Goal: Navigation & Orientation: Find specific page/section

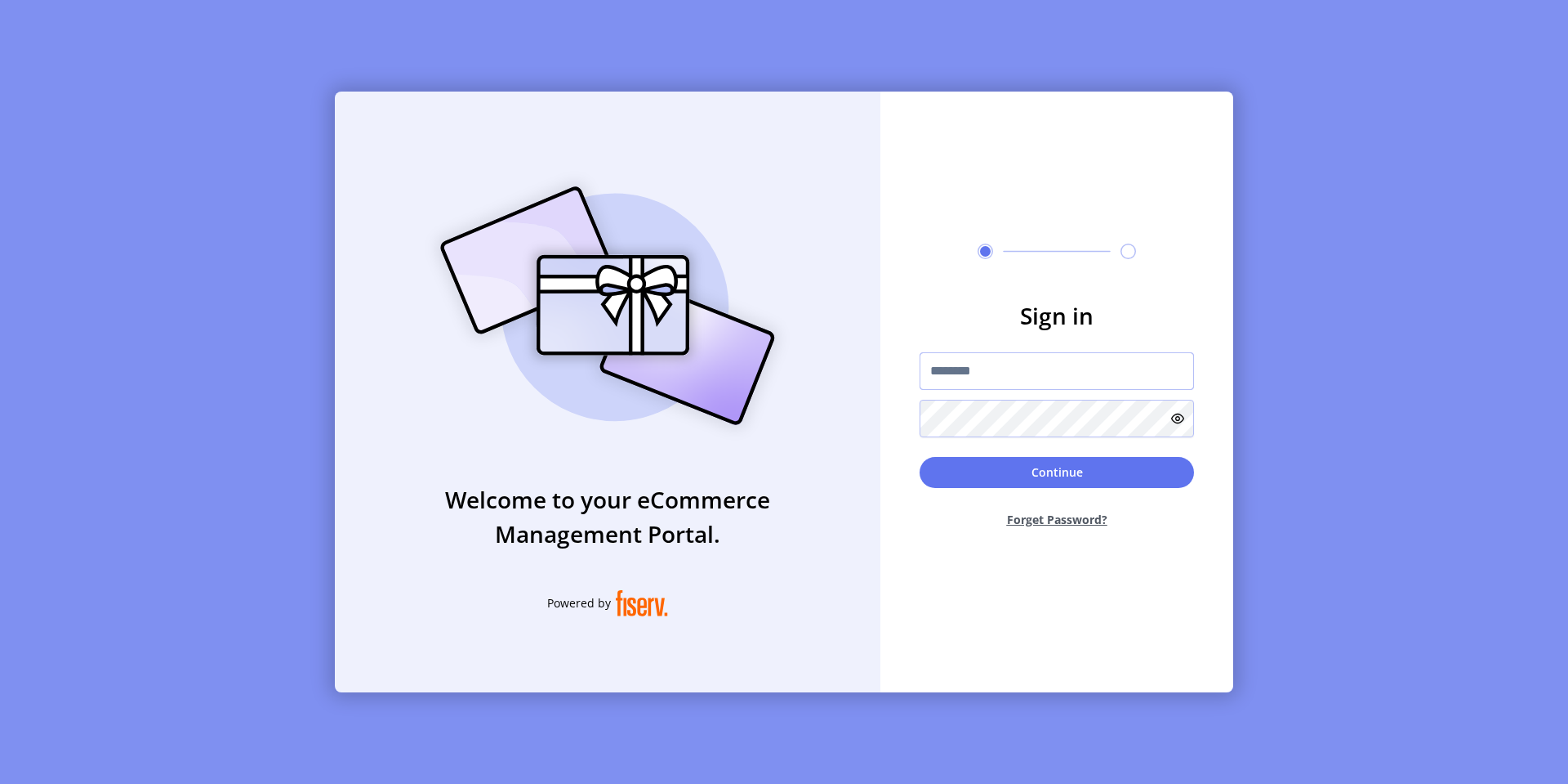
click at [968, 373] on input "text" at bounding box center [1056, 371] width 275 height 37
type input "**********"
click at [1123, 477] on button "Continue" at bounding box center [1056, 473] width 275 height 31
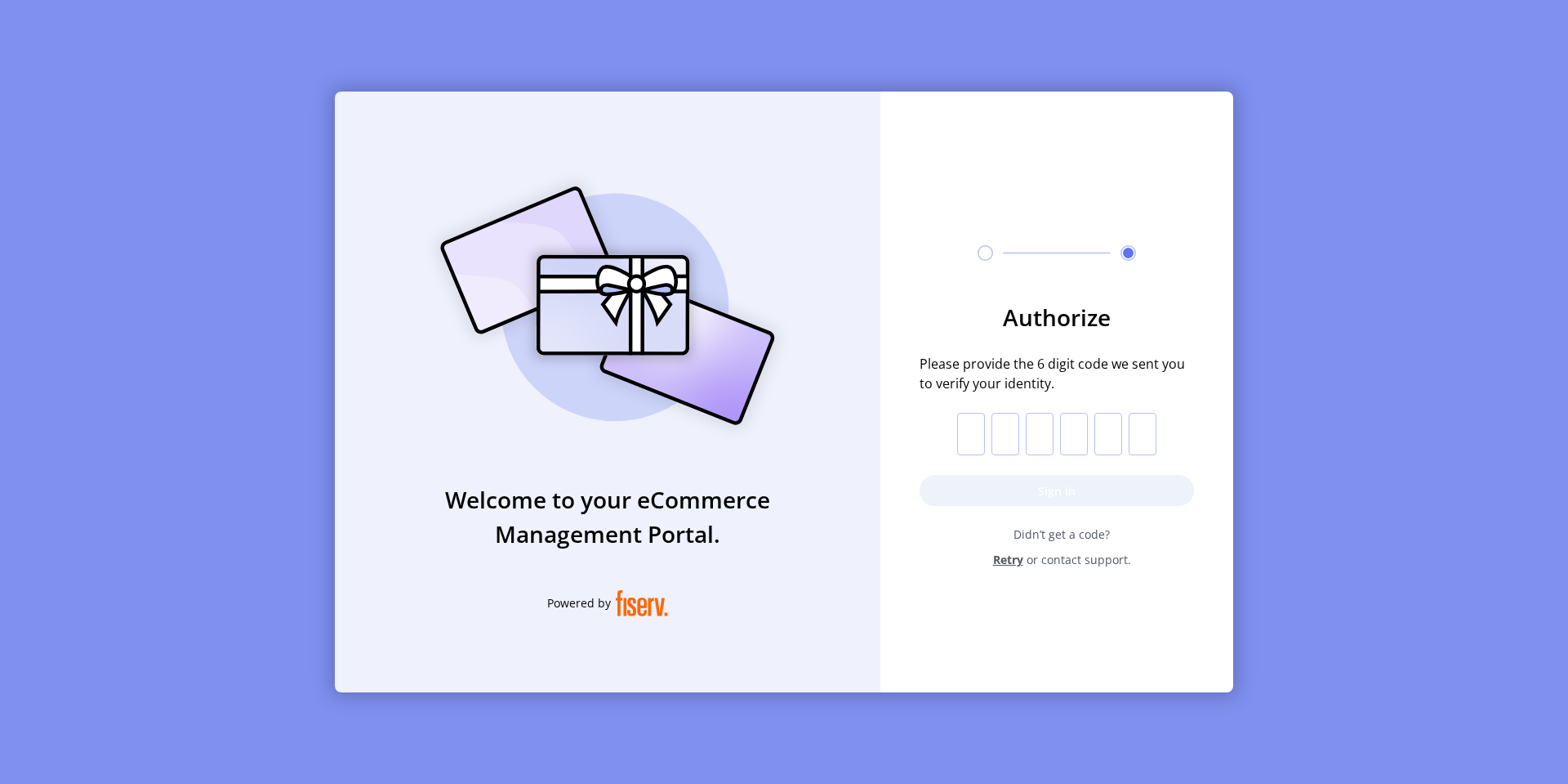
click at [981, 439] on input "text" at bounding box center [971, 433] width 28 height 43
type input "*"
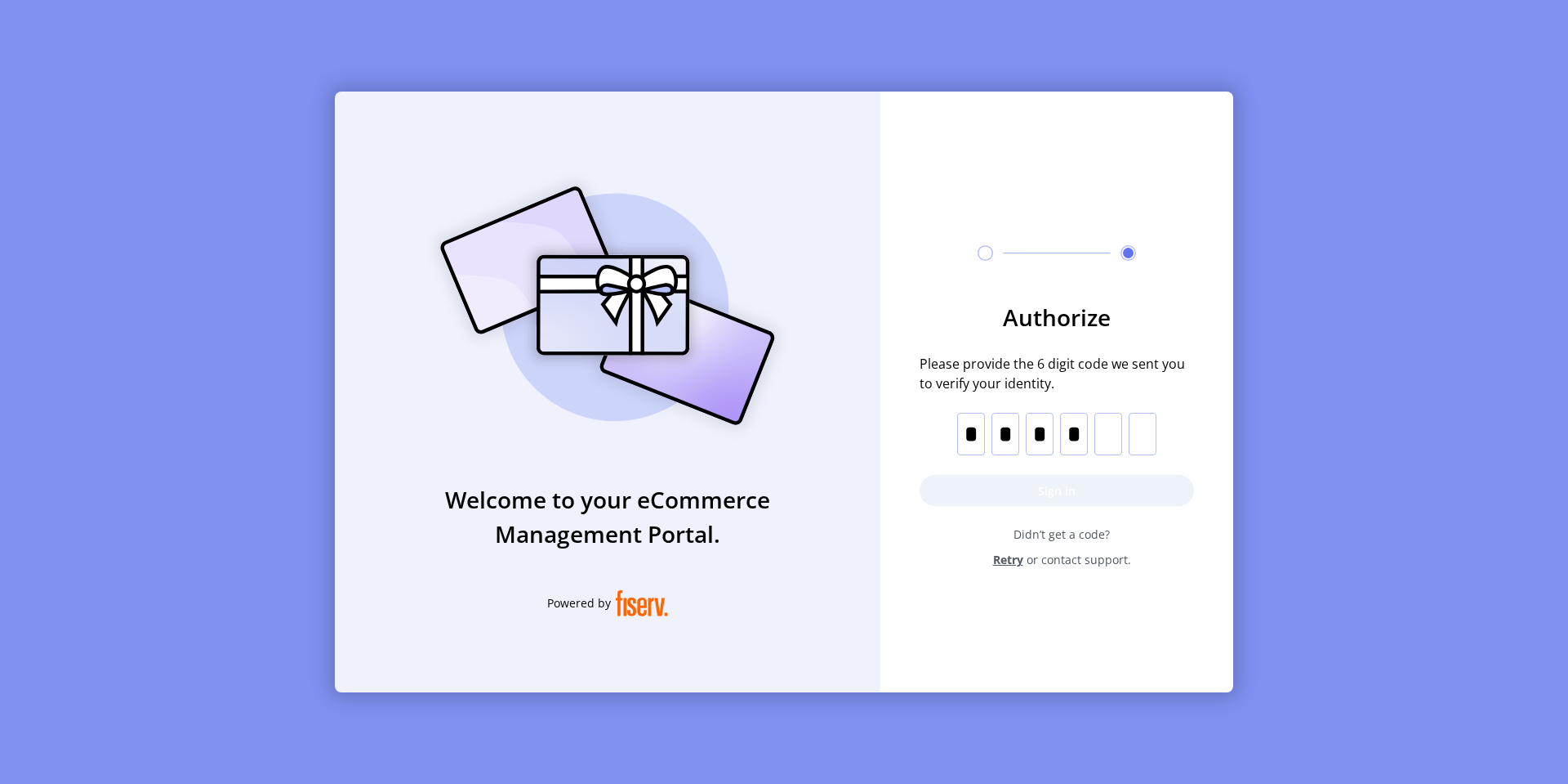
type input "*"
click at [990, 487] on button "Sign in" at bounding box center [1056, 490] width 275 height 31
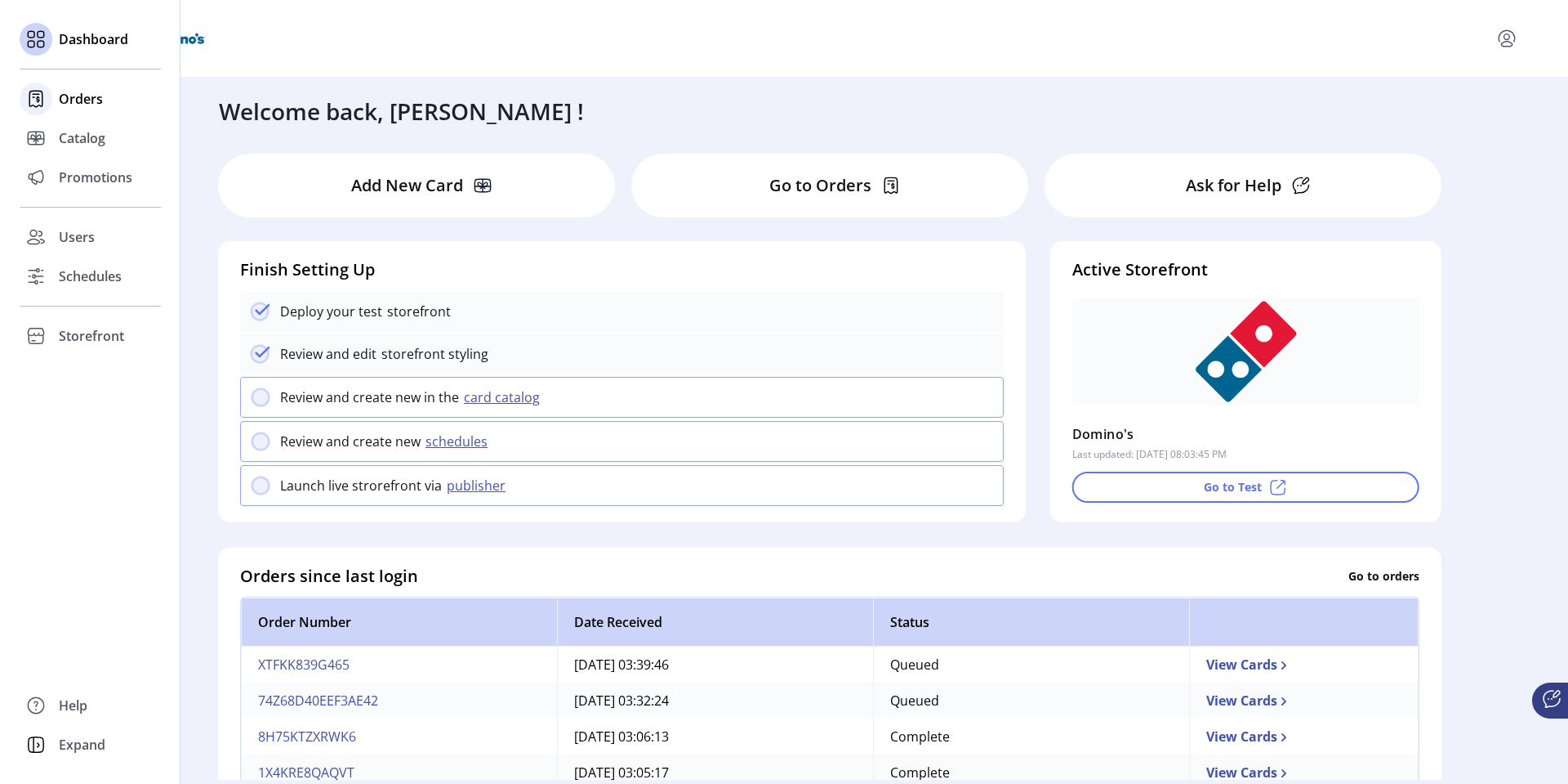
click at [71, 101] on span "Orders" at bounding box center [80, 99] width 44 height 19
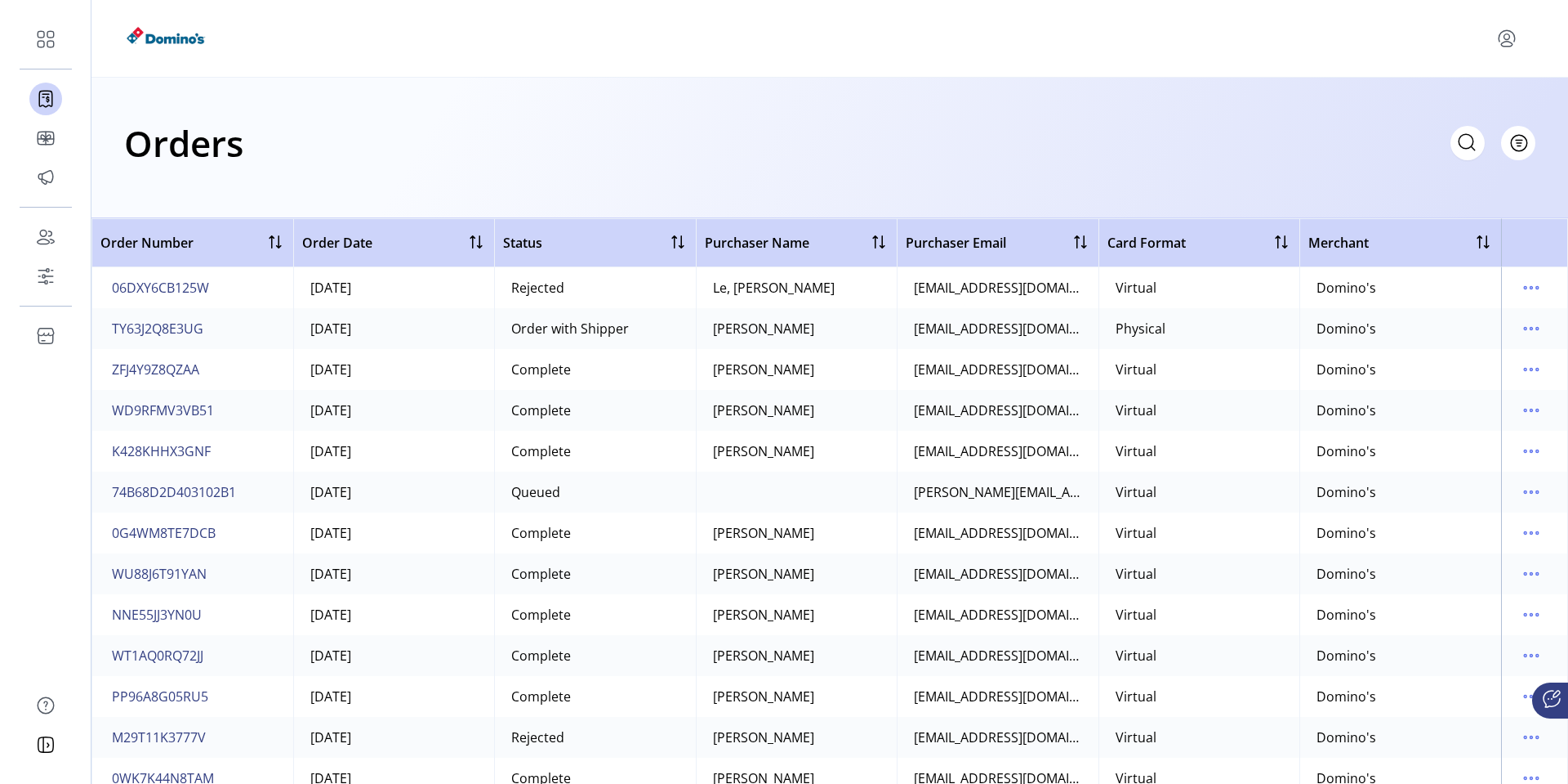
scroll to position [2478, 0]
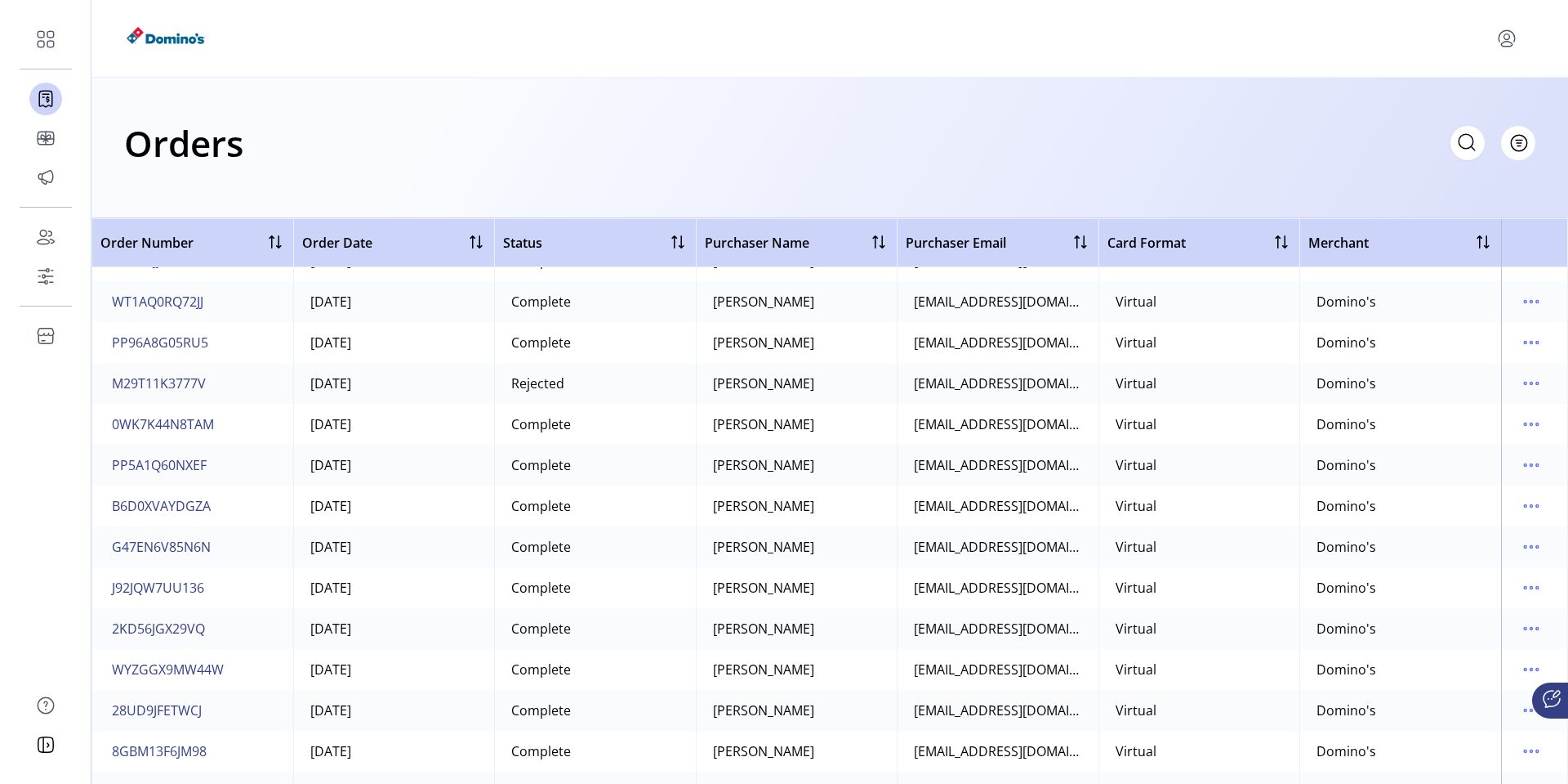
click at [522, 245] on span "Status" at bounding box center [522, 242] width 39 height 19
click at [673, 246] on div at bounding box center [677, 242] width 19 height 19
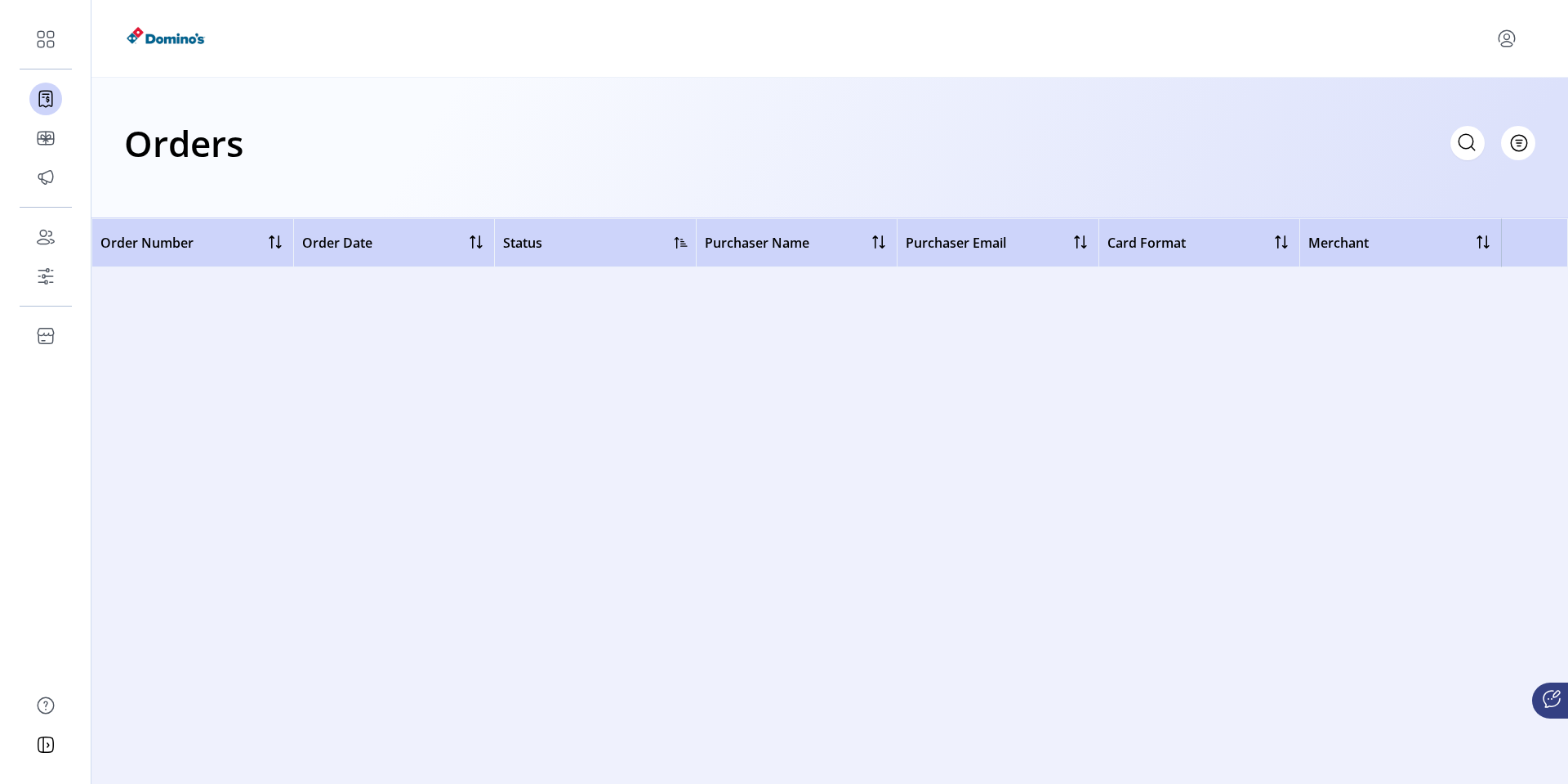
scroll to position [0, 0]
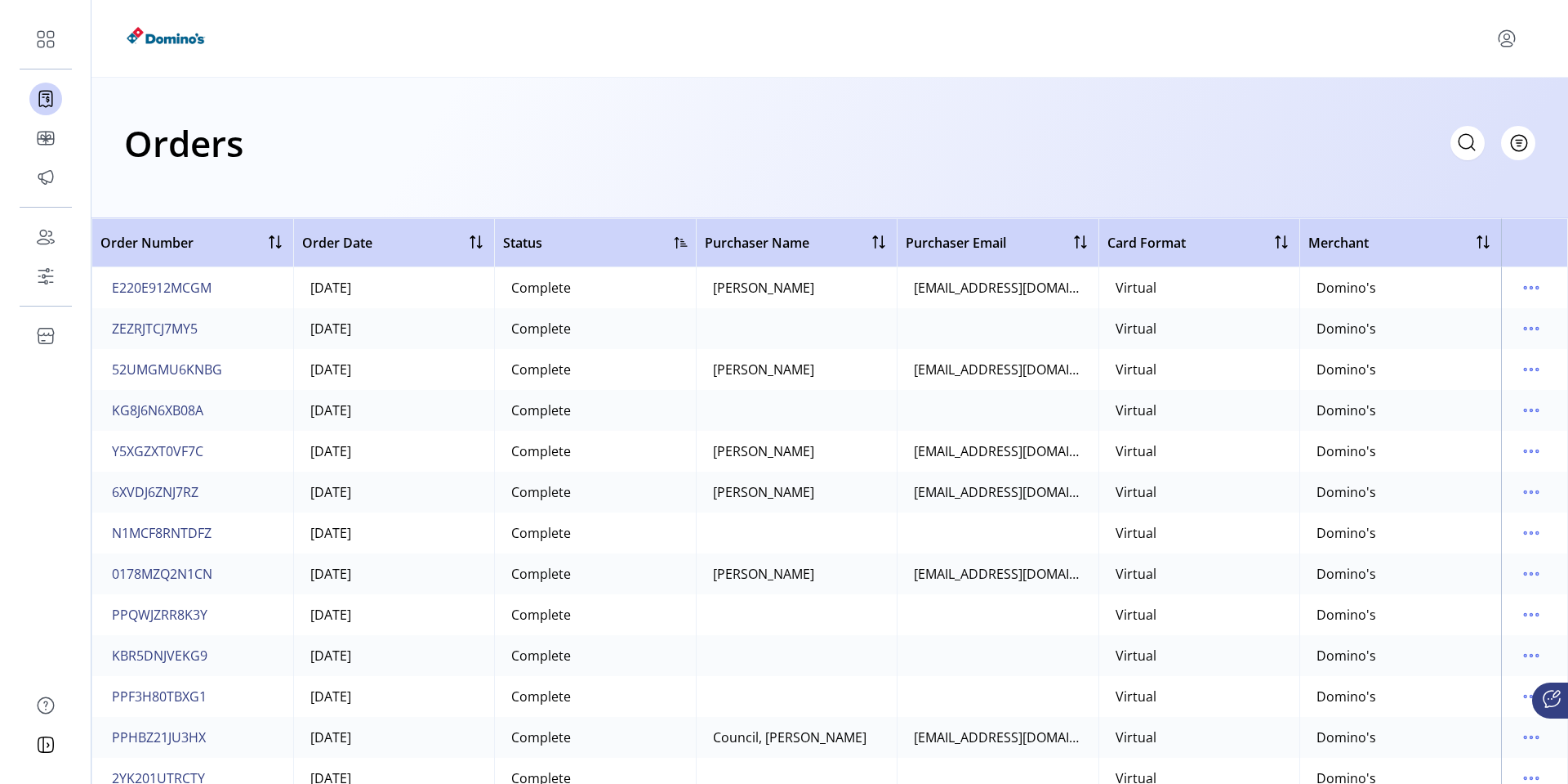
click at [675, 246] on div at bounding box center [681, 242] width 13 height 13
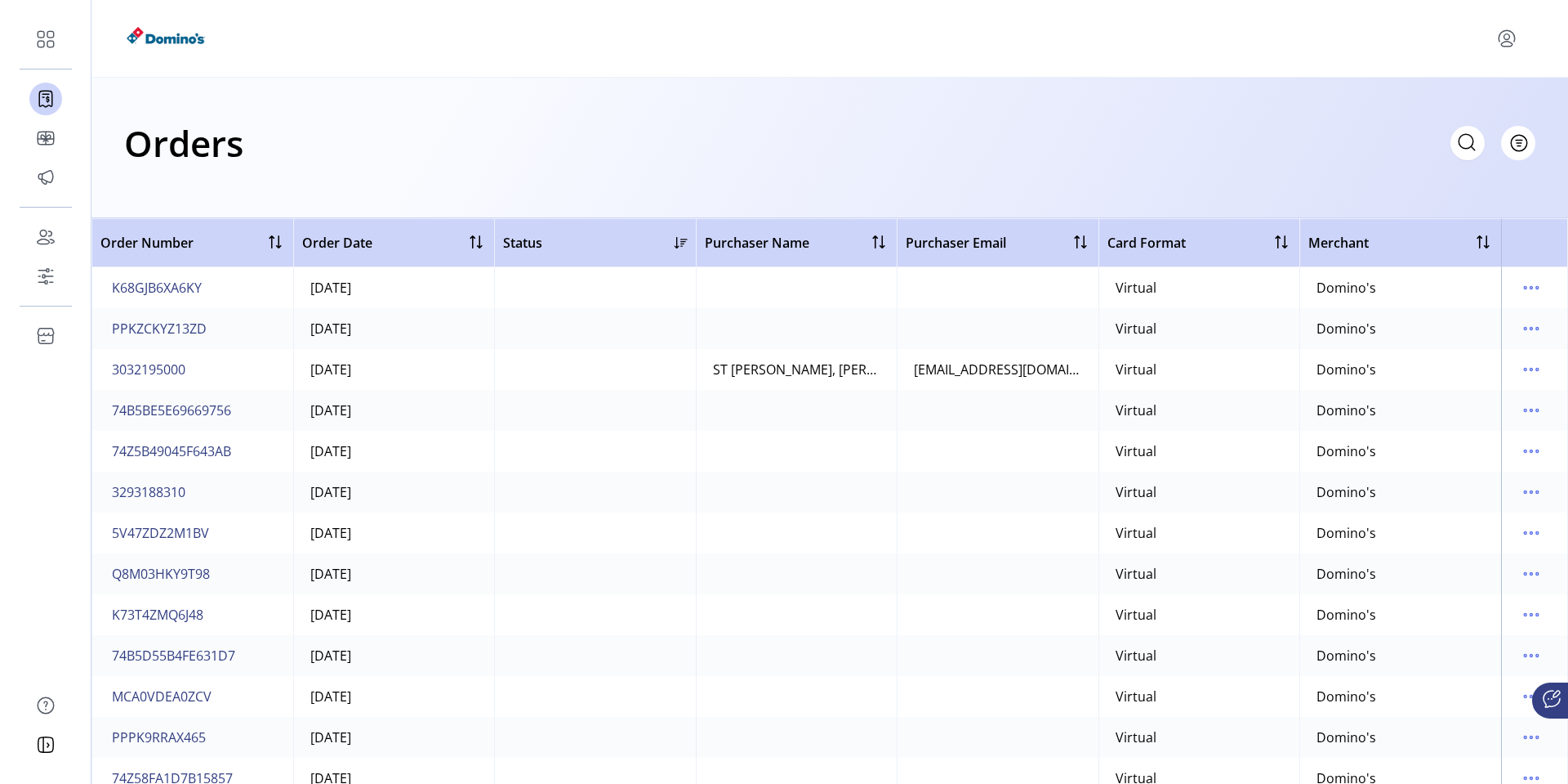
click at [675, 246] on div at bounding box center [681, 242] width 13 height 13
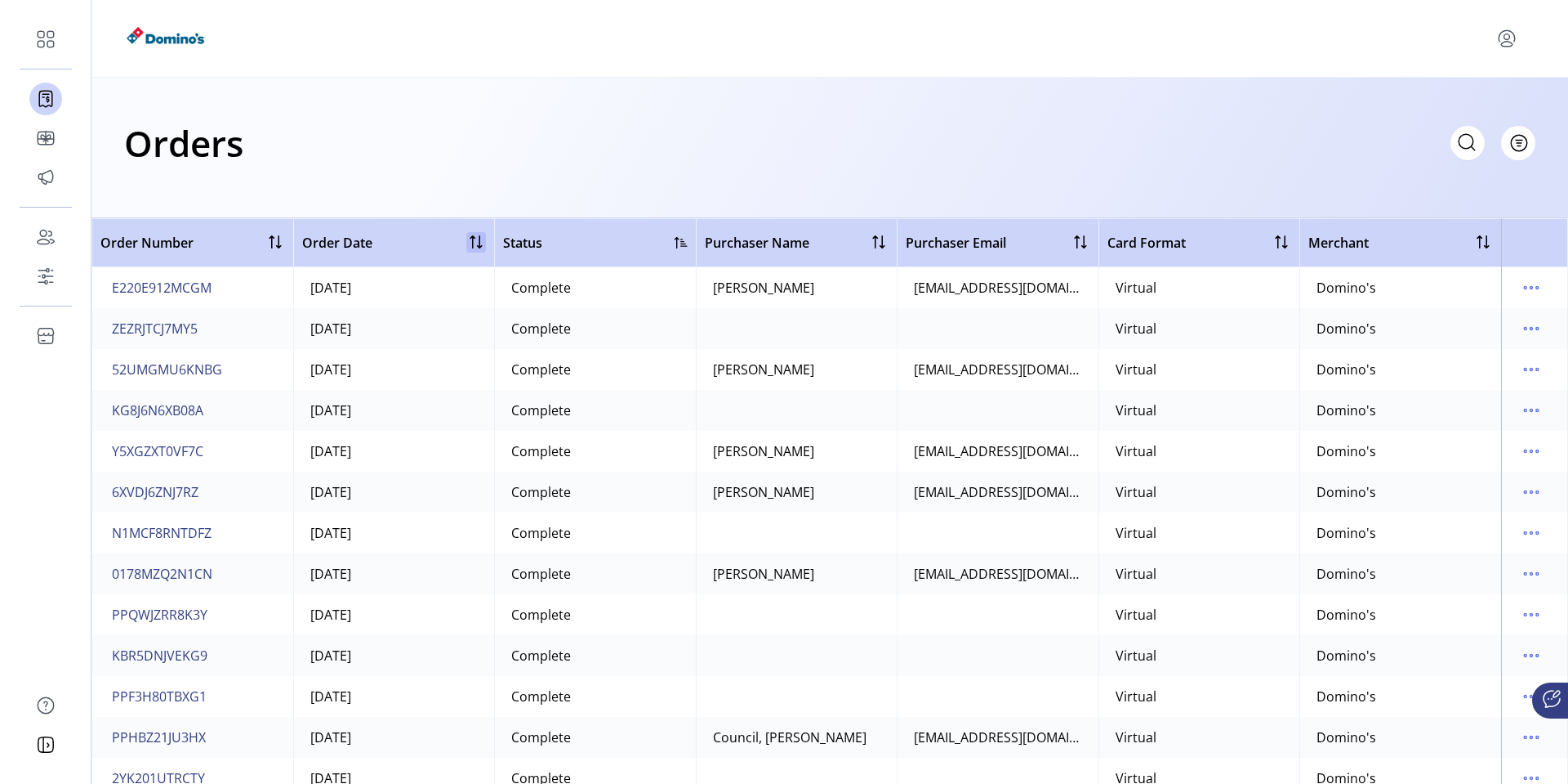
click at [477, 242] on div at bounding box center [476, 242] width 19 height 19
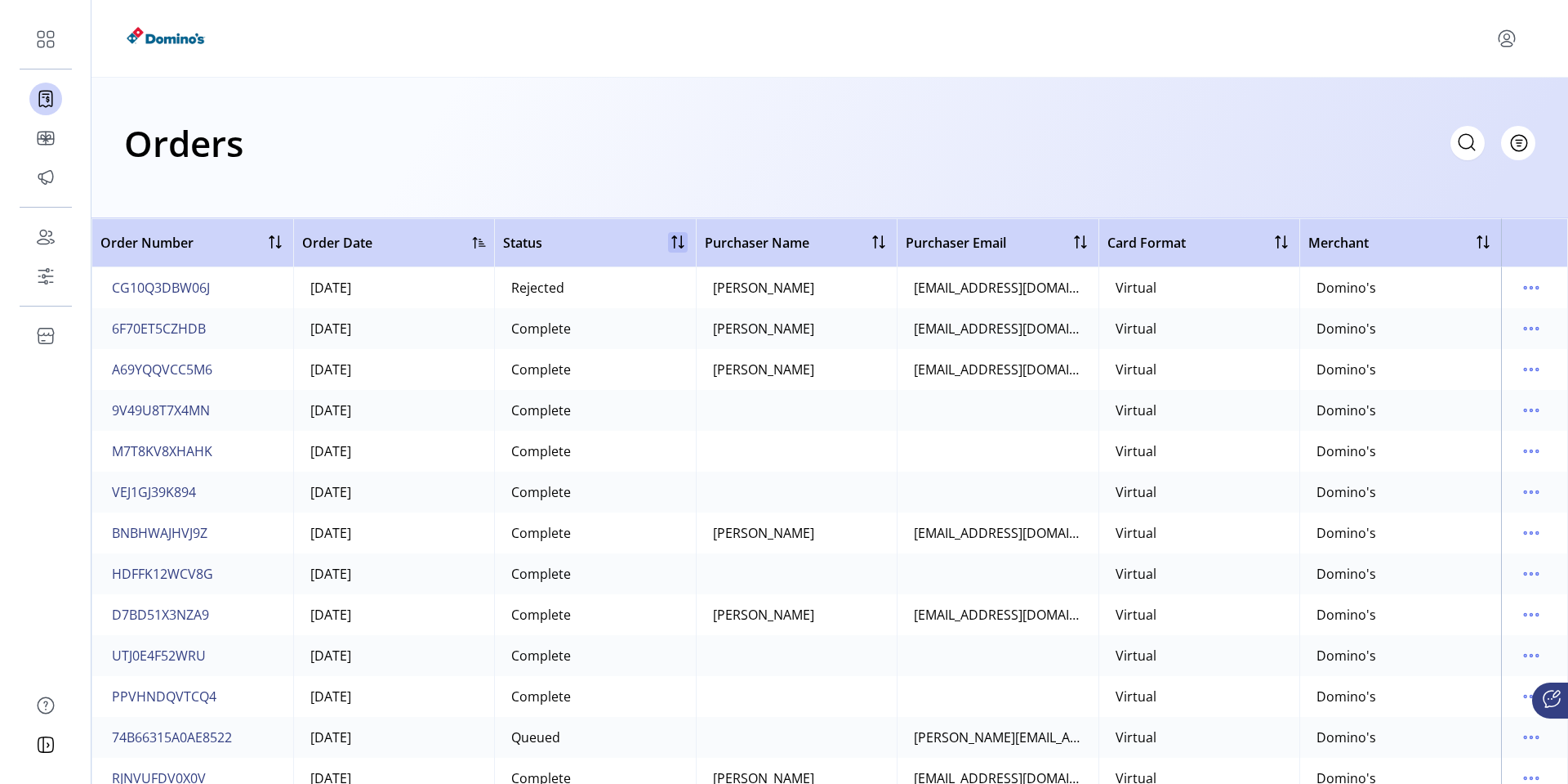
click at [668, 240] on div at bounding box center [677, 242] width 19 height 19
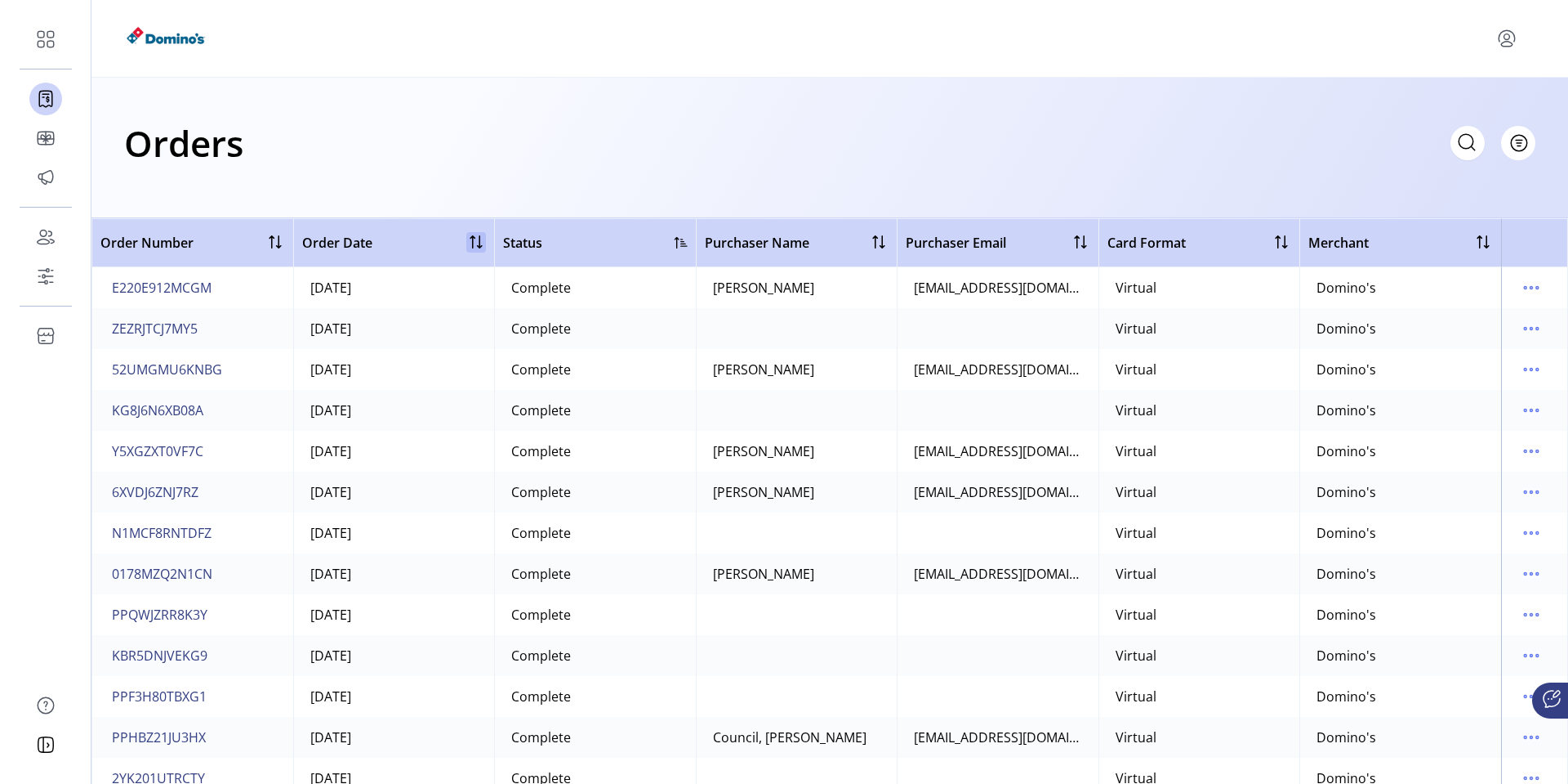
click at [469, 245] on div at bounding box center [476, 242] width 19 height 19
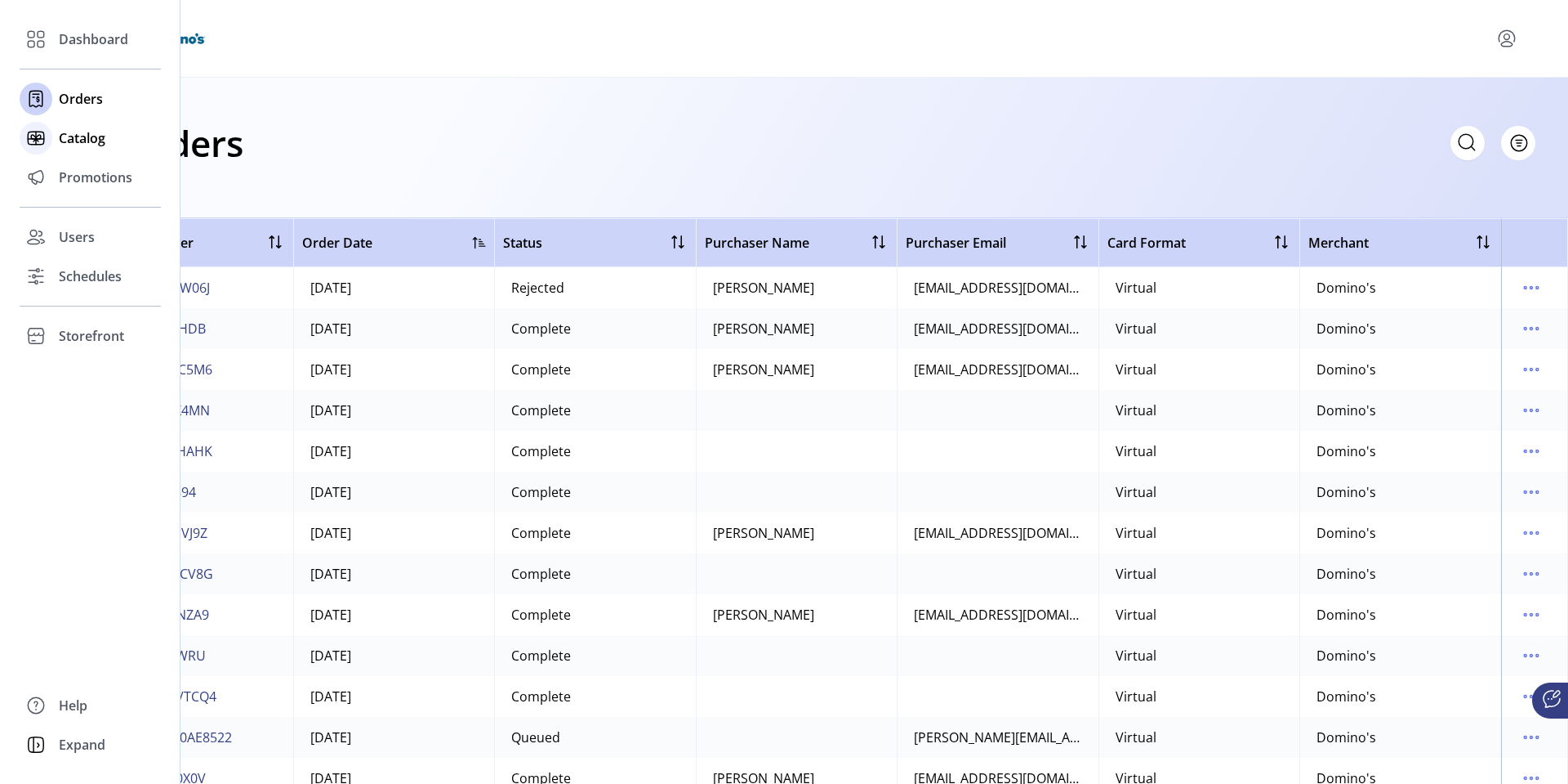
click at [85, 140] on span "Catalog" at bounding box center [81, 138] width 46 height 19
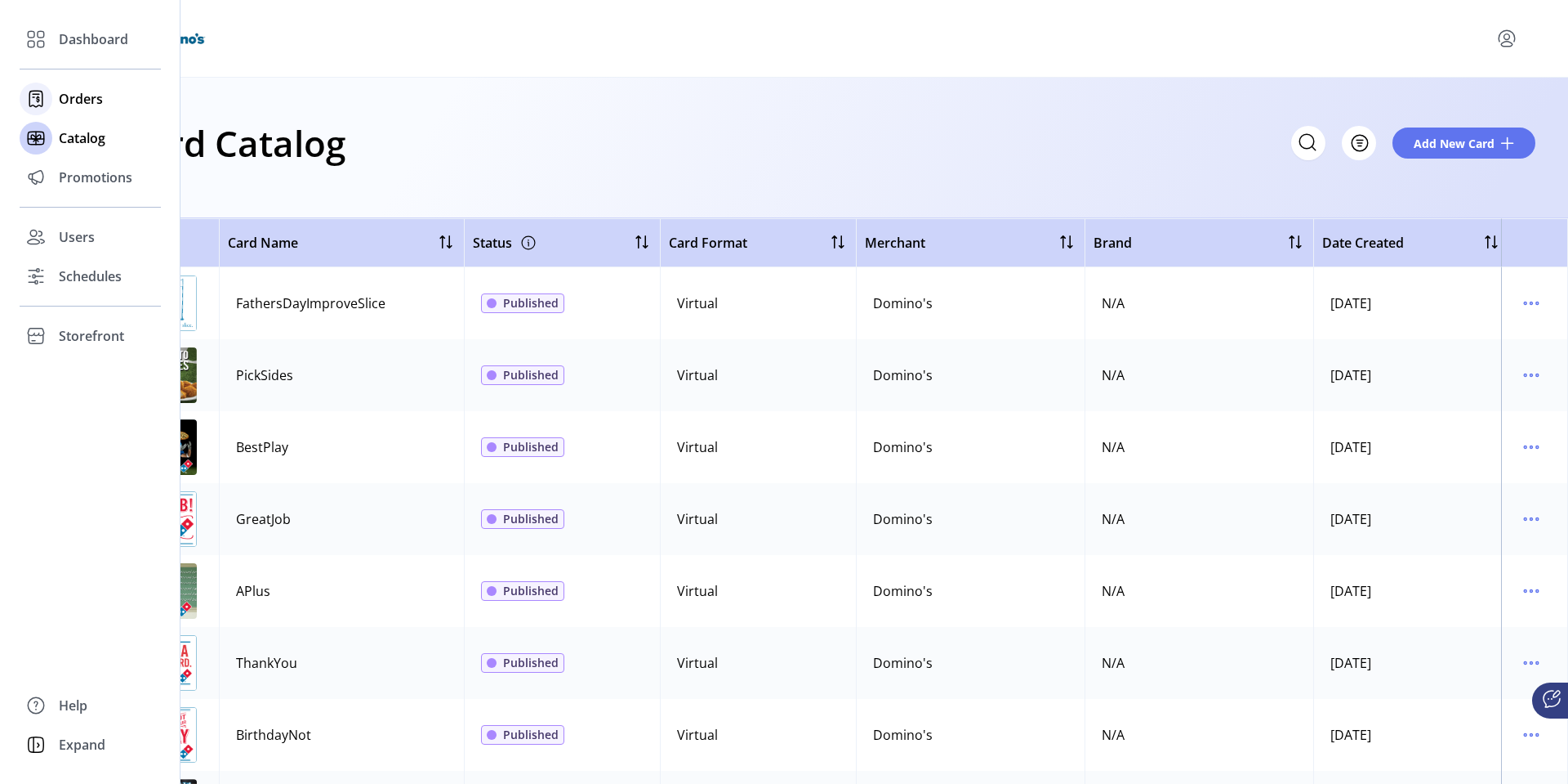
click at [87, 97] on span "Orders" at bounding box center [80, 99] width 44 height 19
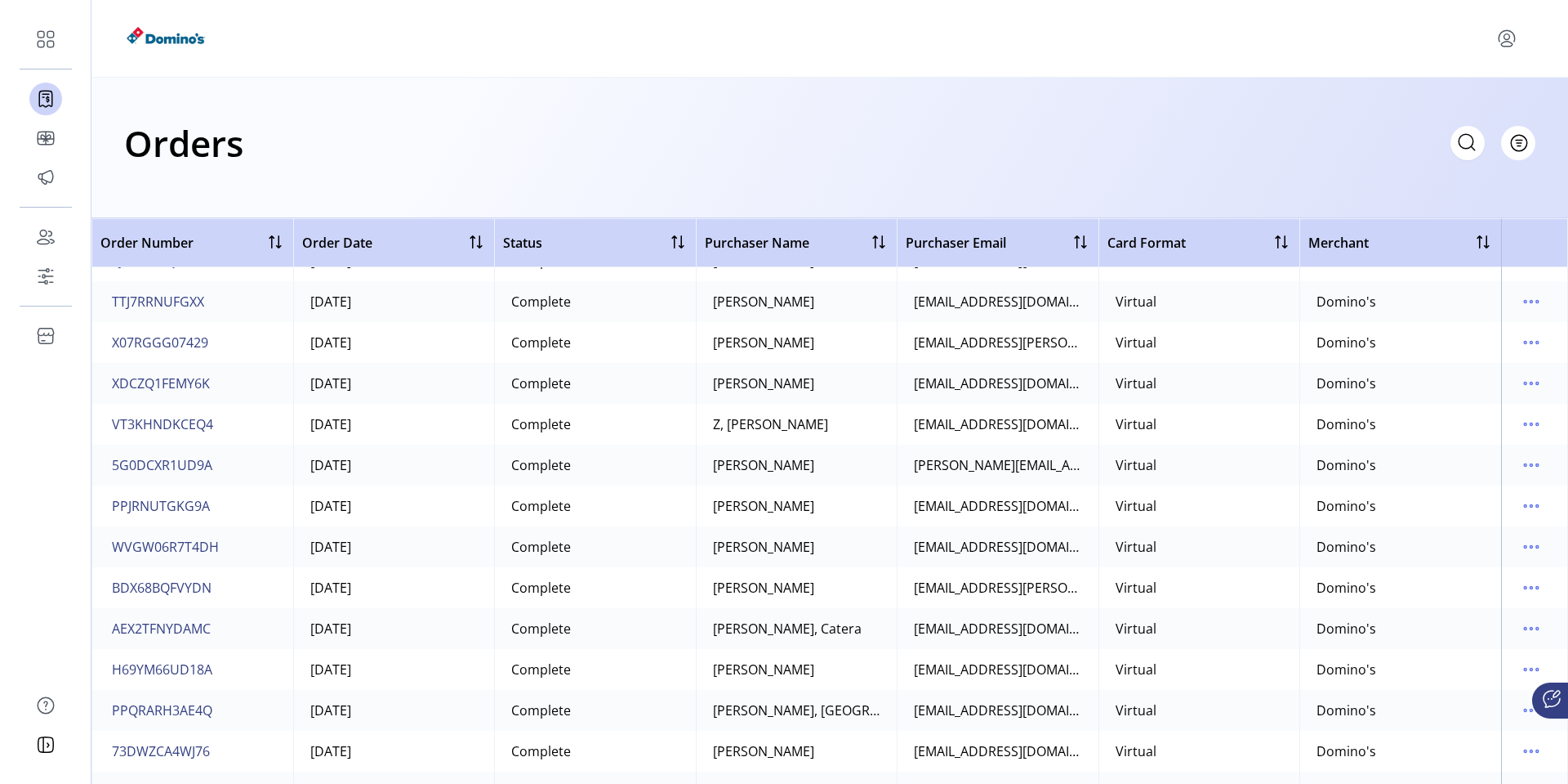
scroll to position [1770, 0]
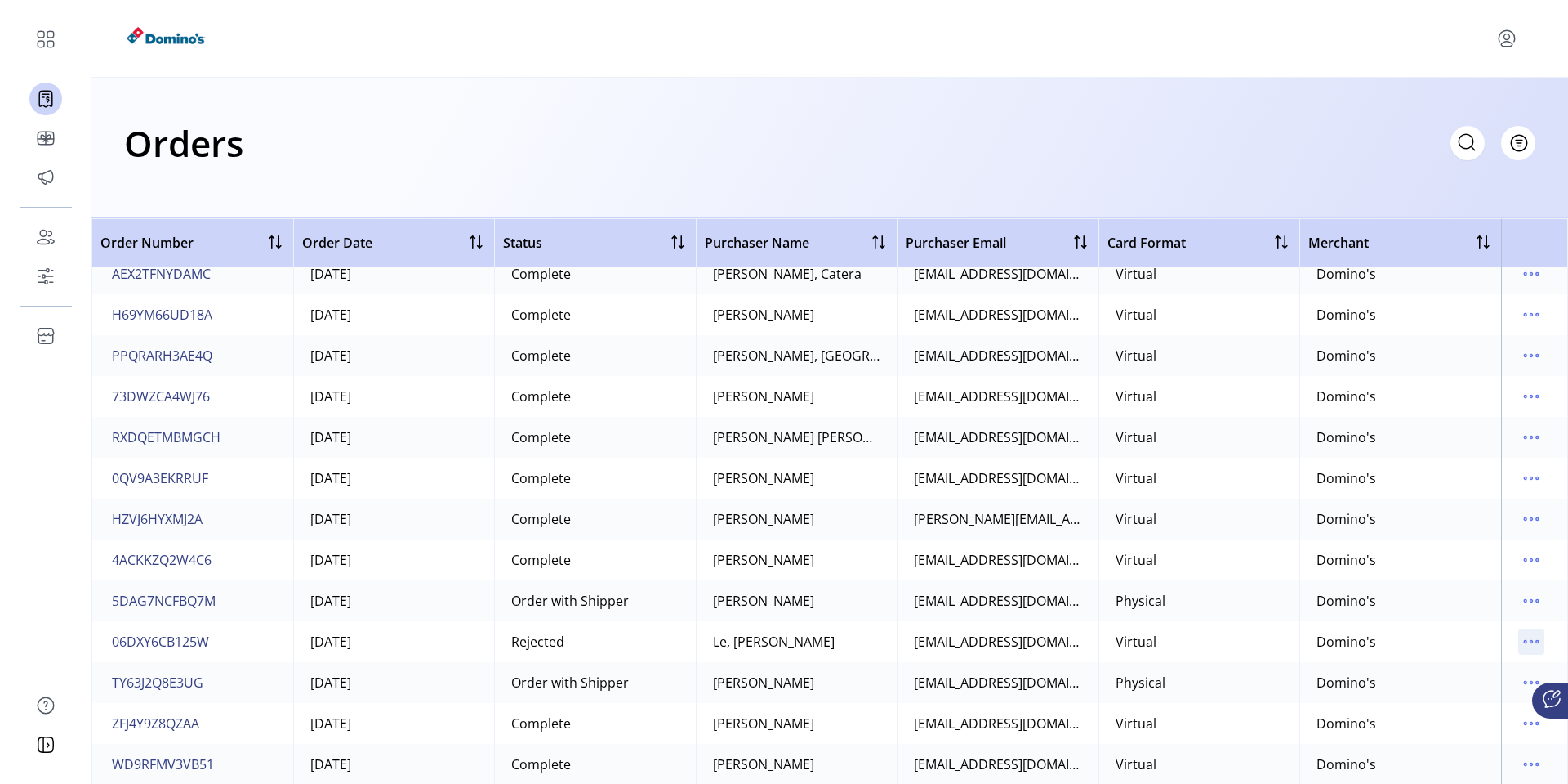
click at [1520, 637] on icon "menu" at bounding box center [1531, 642] width 26 height 26
click at [1456, 503] on span "View Details" at bounding box center [1455, 508] width 136 height 13
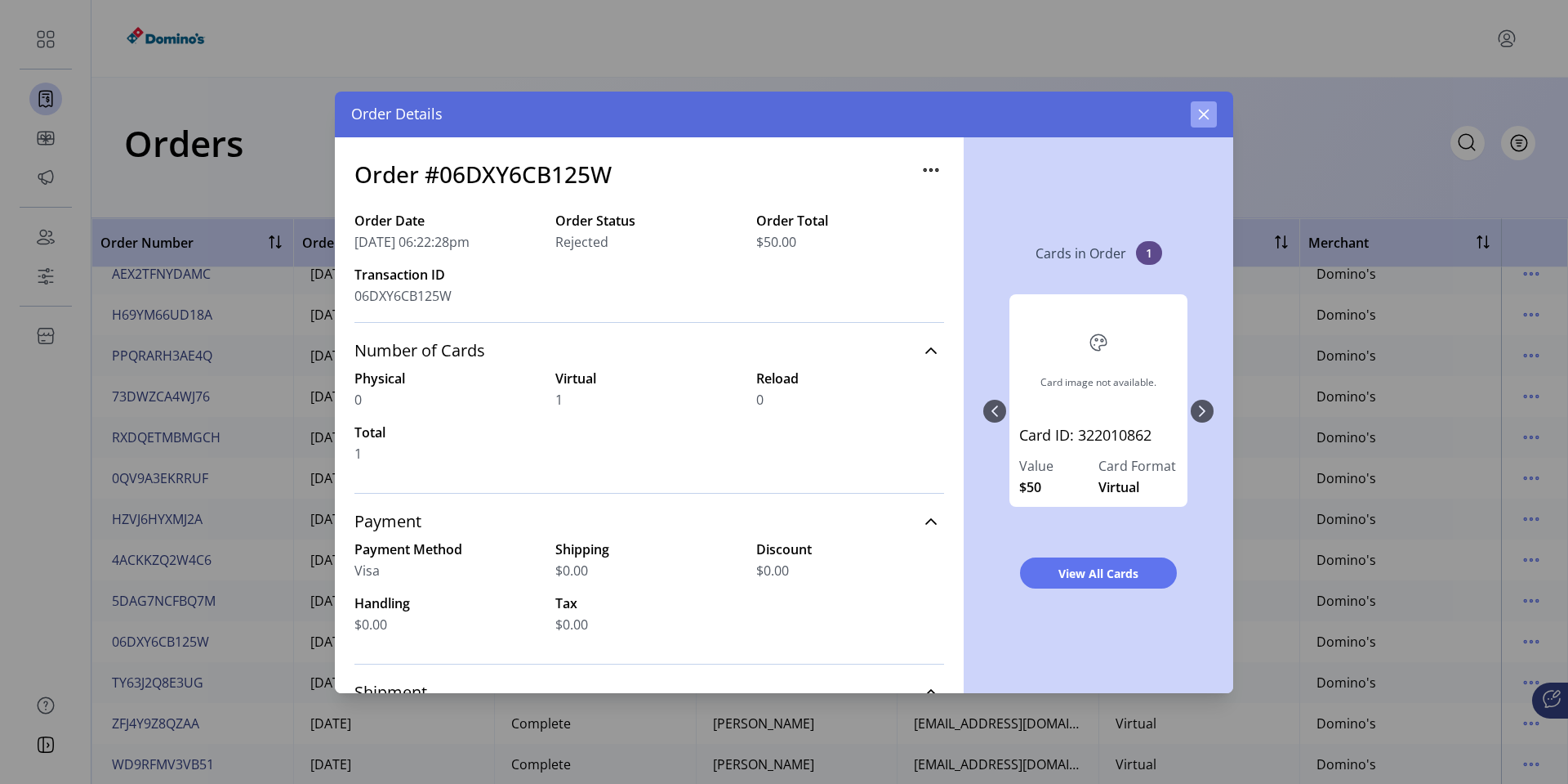
click at [1207, 118] on icon "button" at bounding box center [1204, 114] width 10 height 10
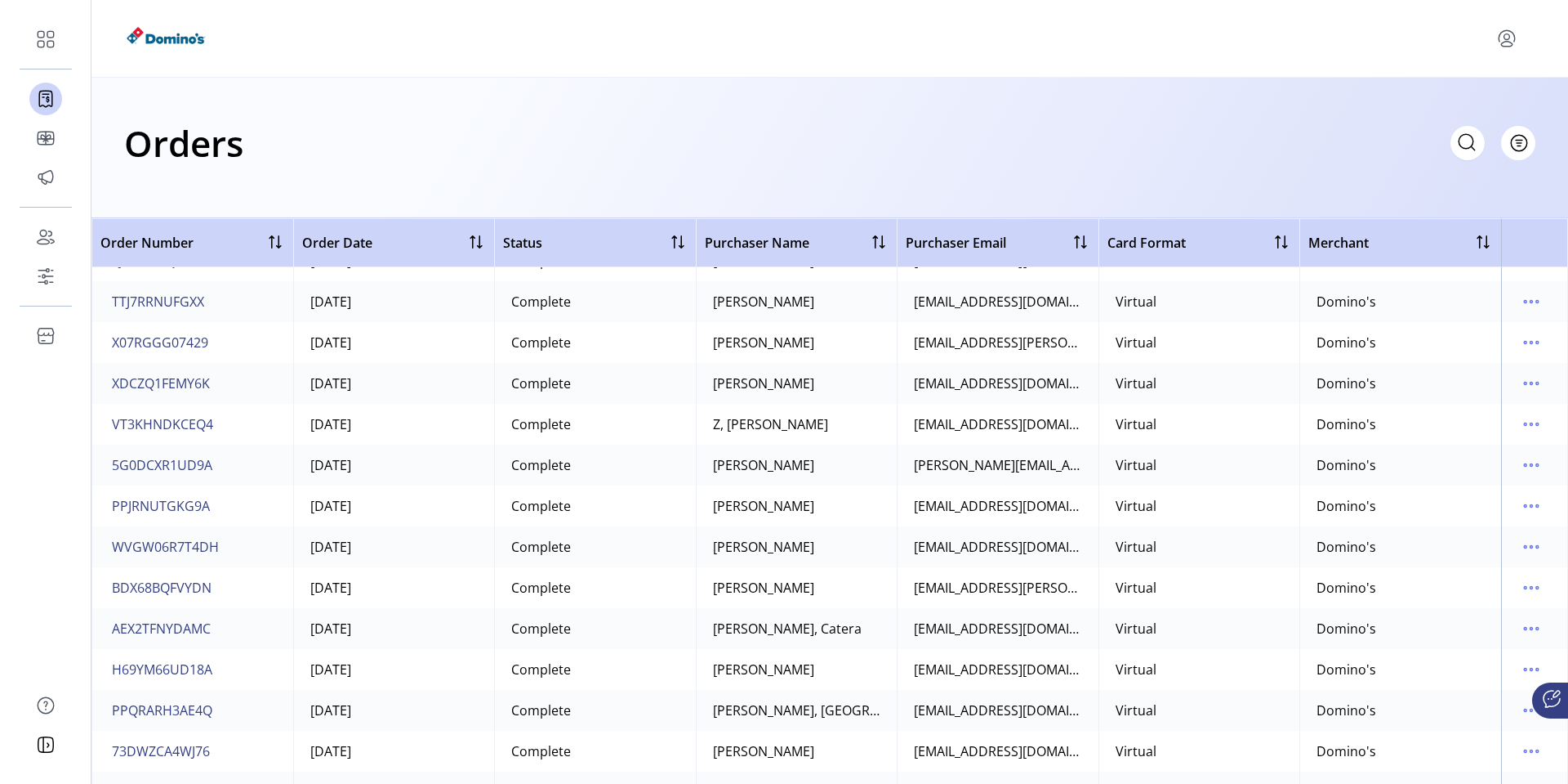
scroll to position [1770, 0]
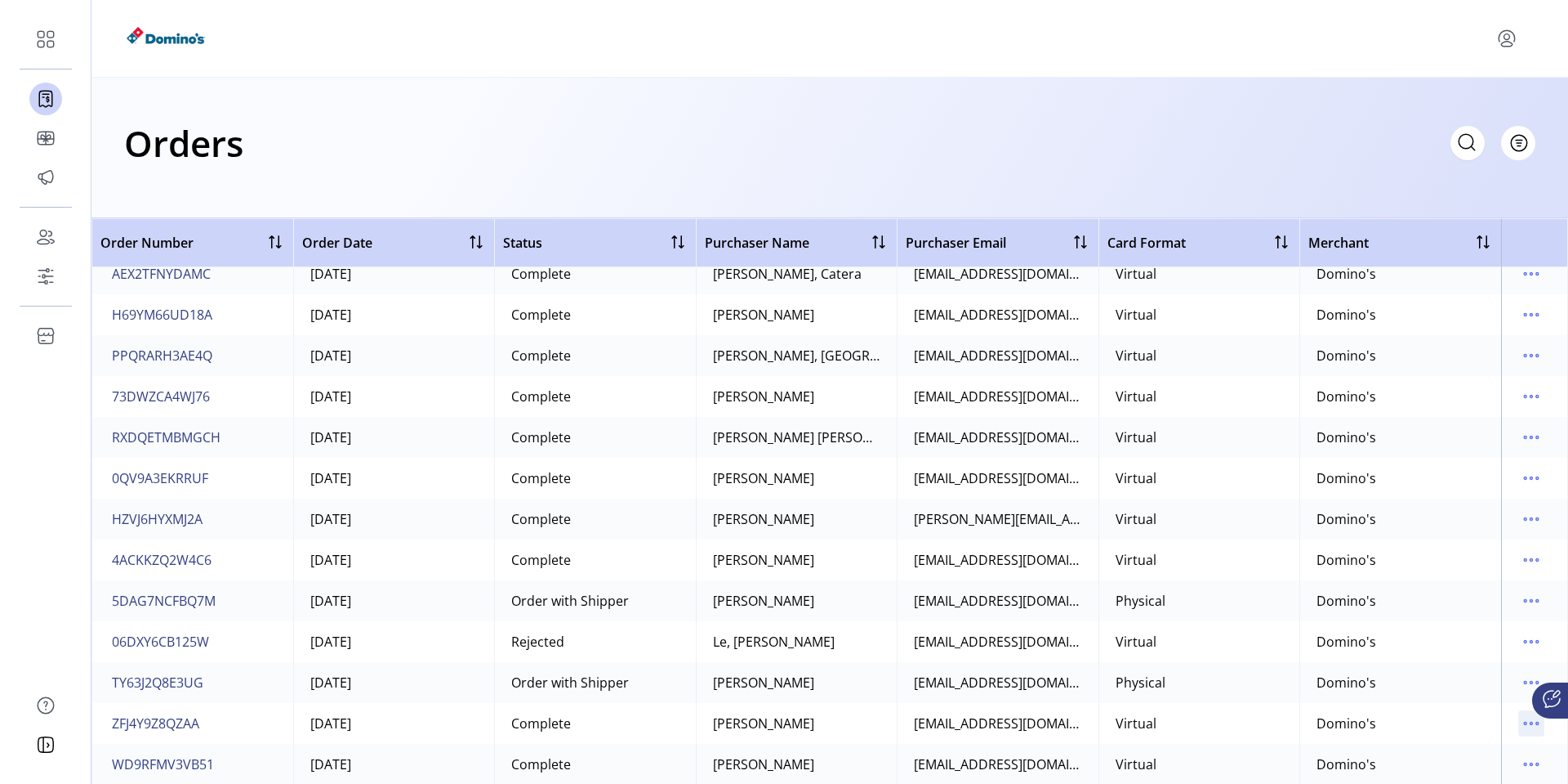
click at [1524, 725] on icon "menu" at bounding box center [1531, 723] width 26 height 26
click at [1478, 592] on span "View Details" at bounding box center [1455, 590] width 136 height 13
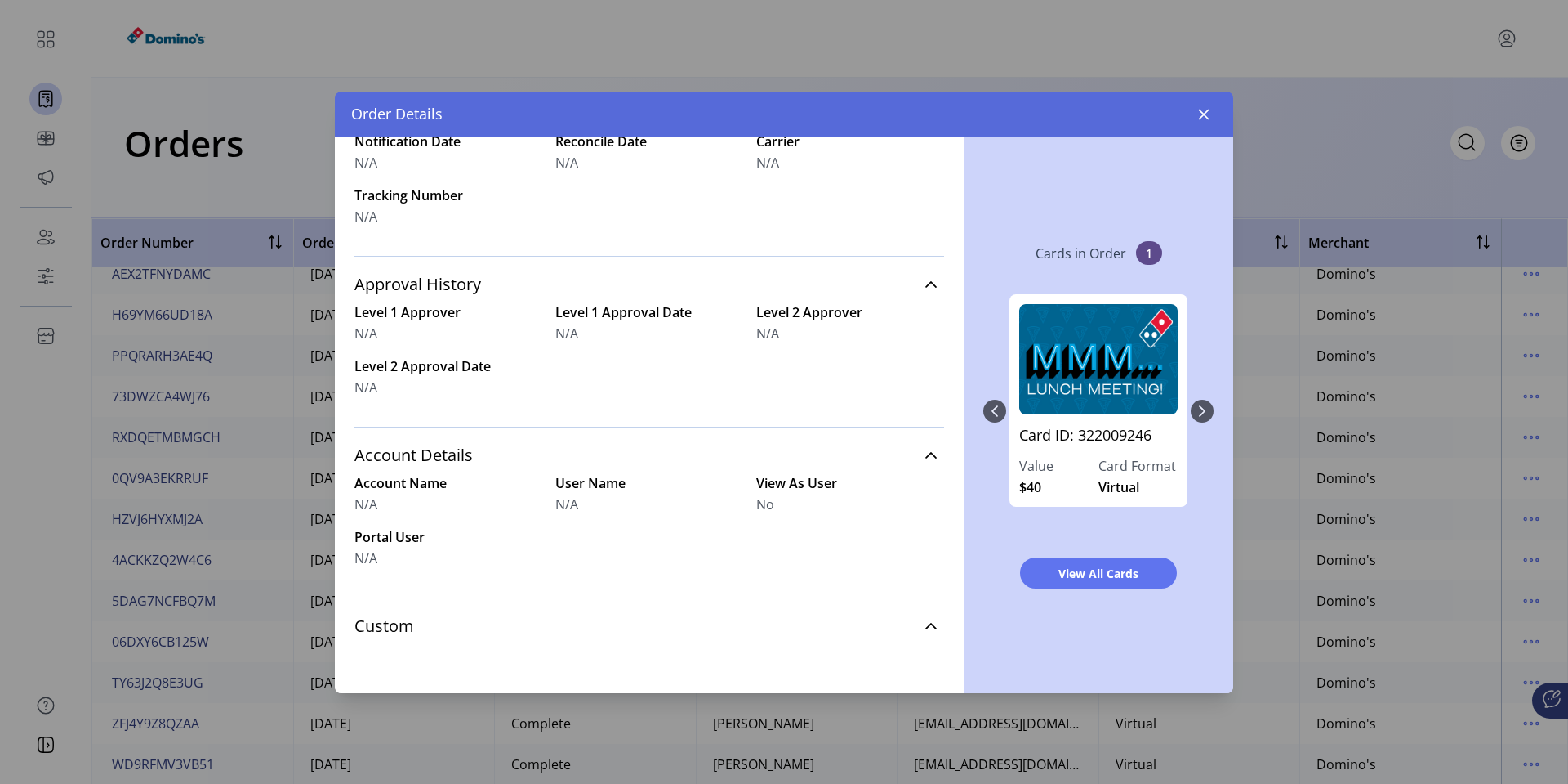
scroll to position [595, 0]
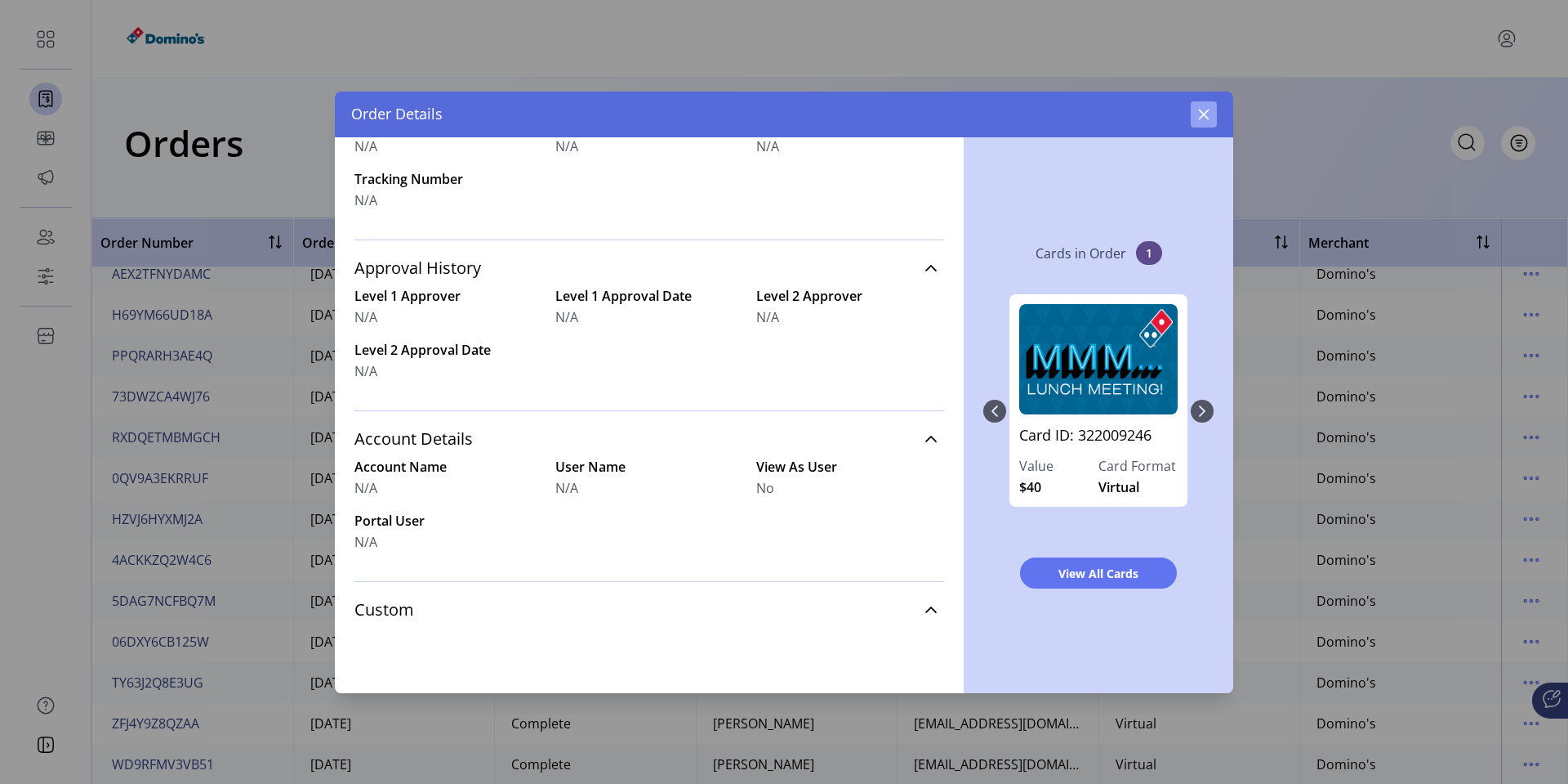
click at [1208, 109] on icon "button" at bounding box center [1204, 114] width 13 height 13
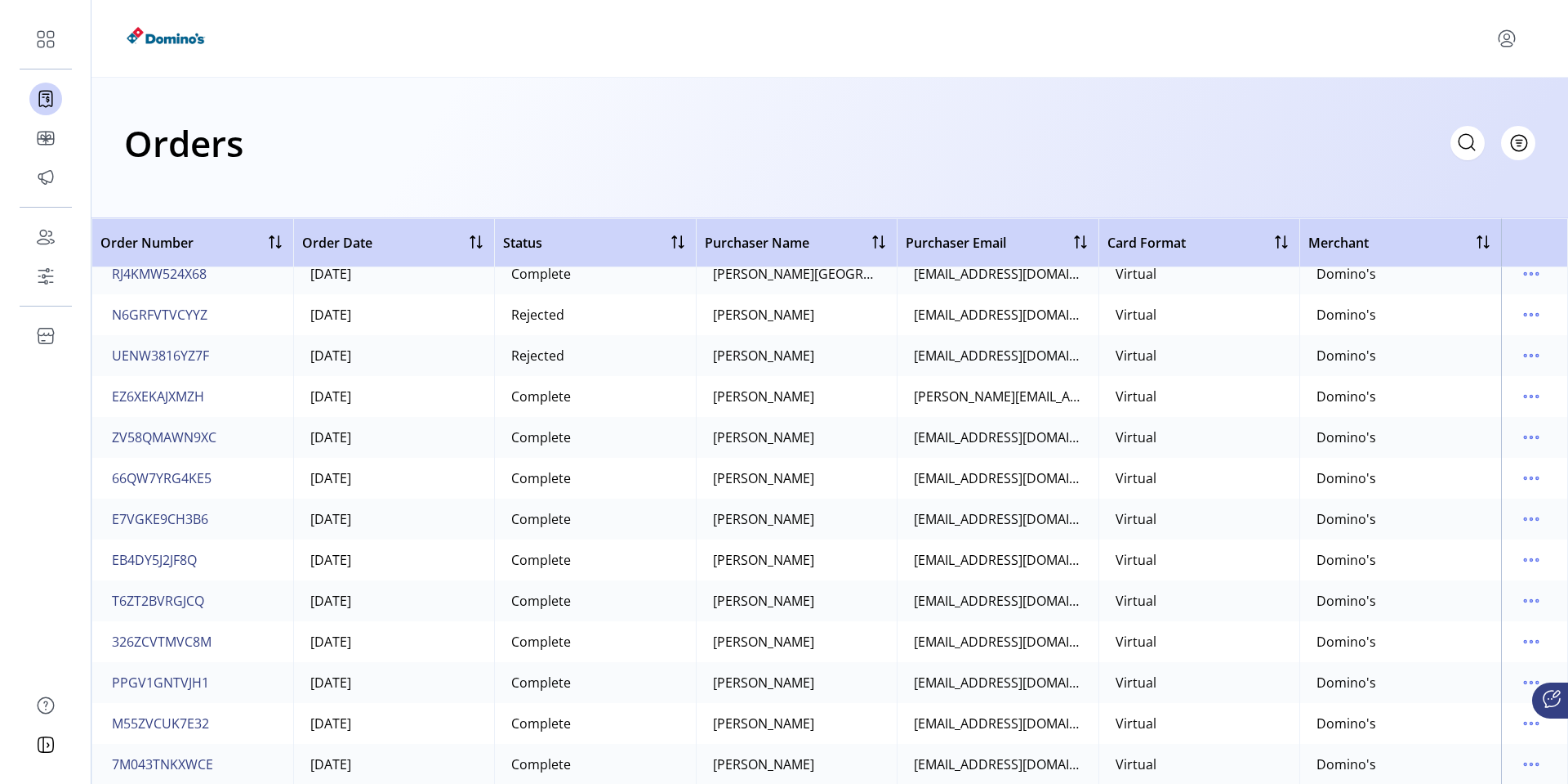
scroll to position [20536, 0]
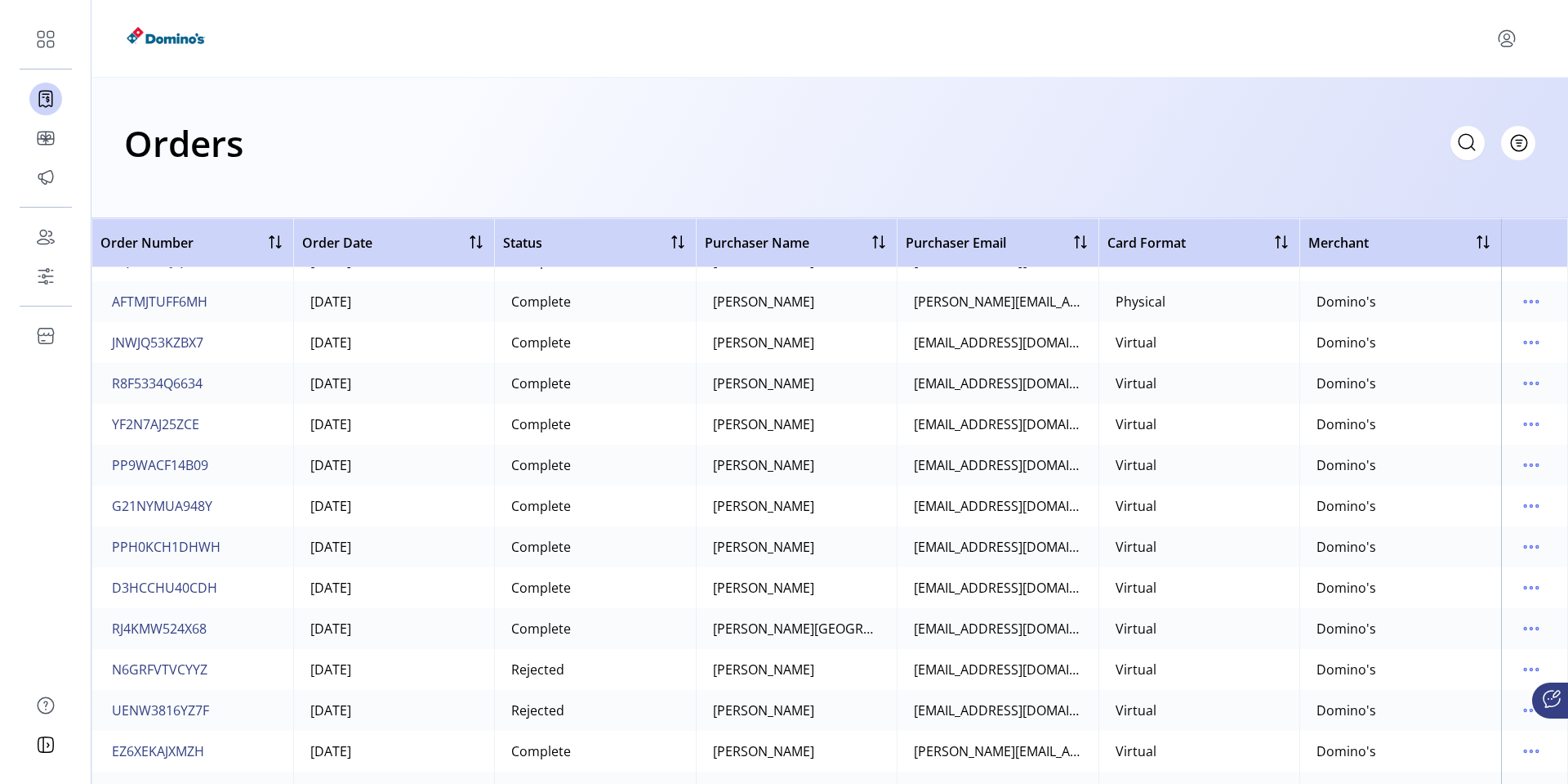
click at [799, 300] on td "[PERSON_NAME]" at bounding box center [796, 301] width 201 height 41
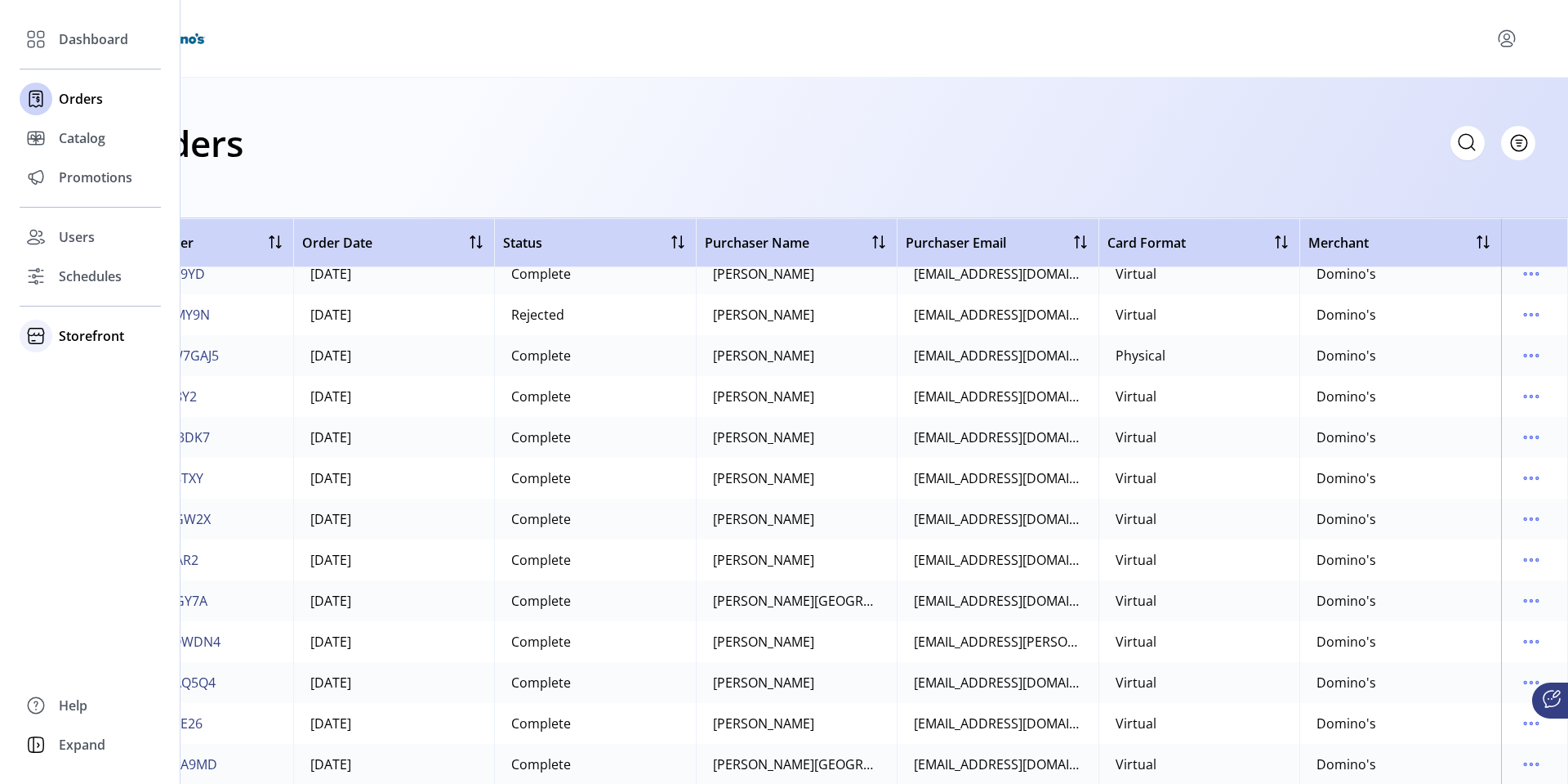
click at [60, 334] on span "Storefront" at bounding box center [91, 336] width 65 height 19
click at [76, 365] on span "Configuration" at bounding box center [101, 368] width 85 height 19
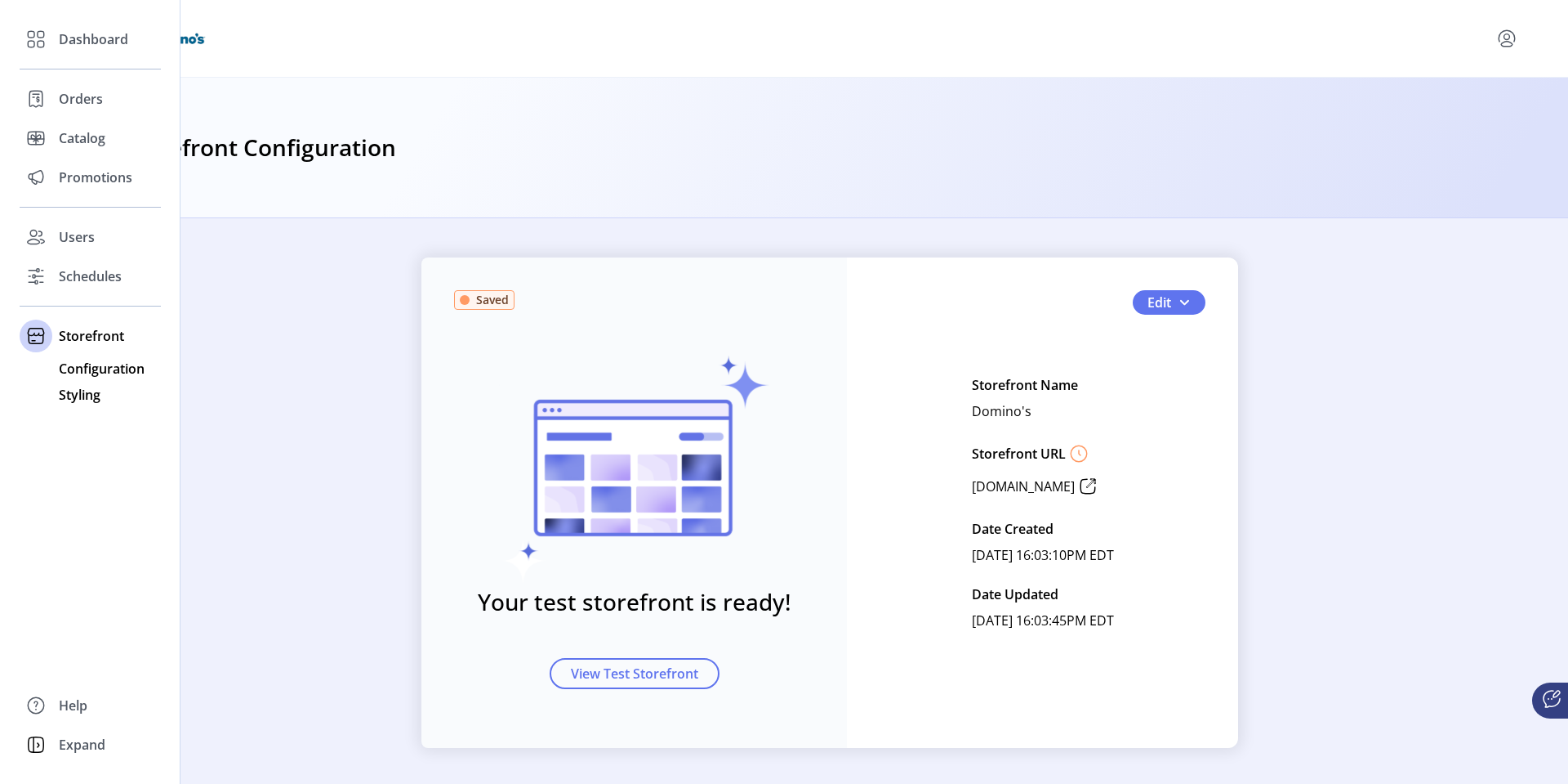
click at [59, 391] on span "Styling" at bounding box center [79, 394] width 42 height 19
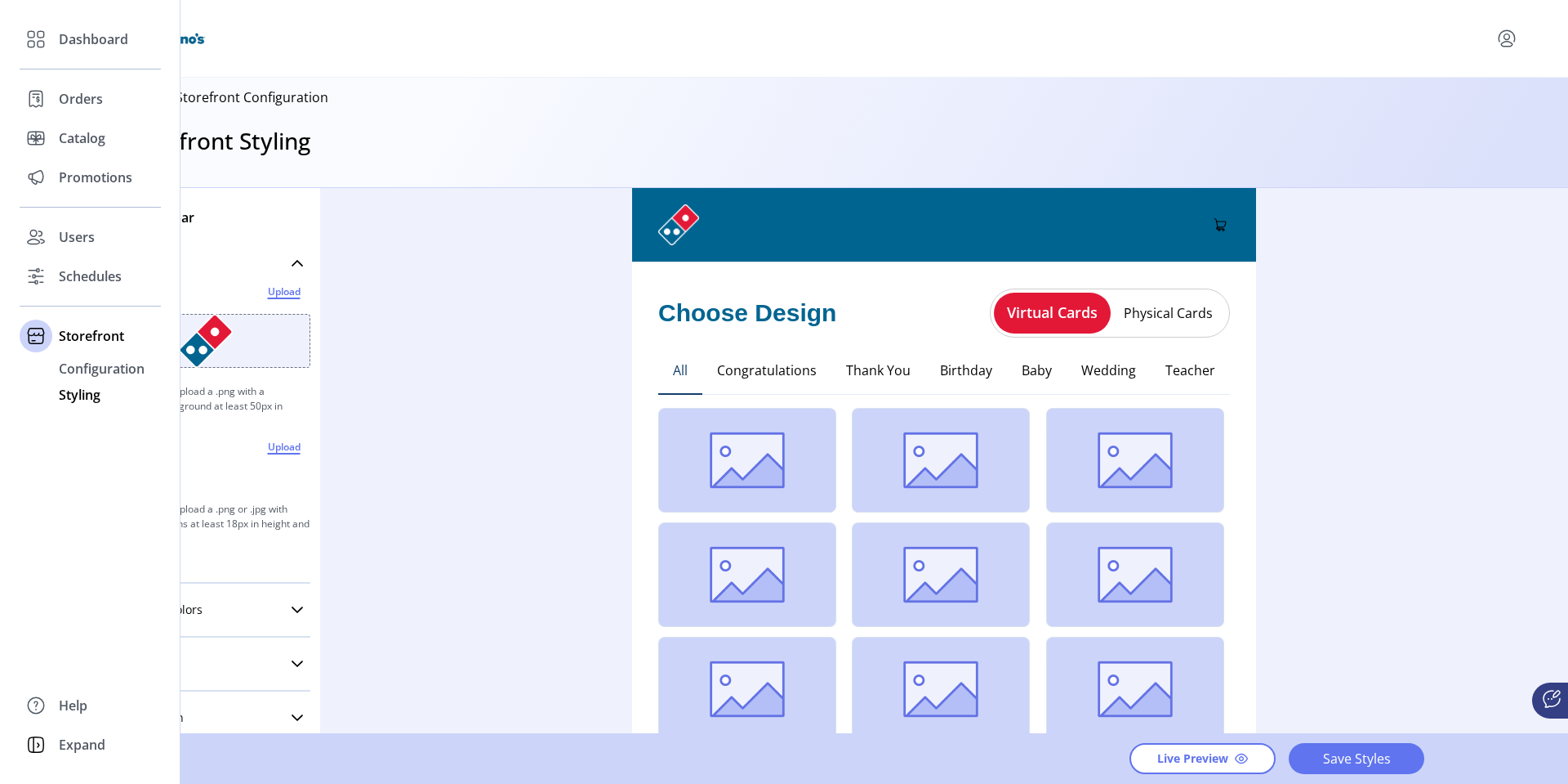
click at [26, 444] on div "Dashboard Orders Catalog Promotions Users Schedules Storefront Configuration St…" at bounding box center [90, 392] width 180 height 784
click at [68, 242] on span "Users" at bounding box center [76, 236] width 36 height 19
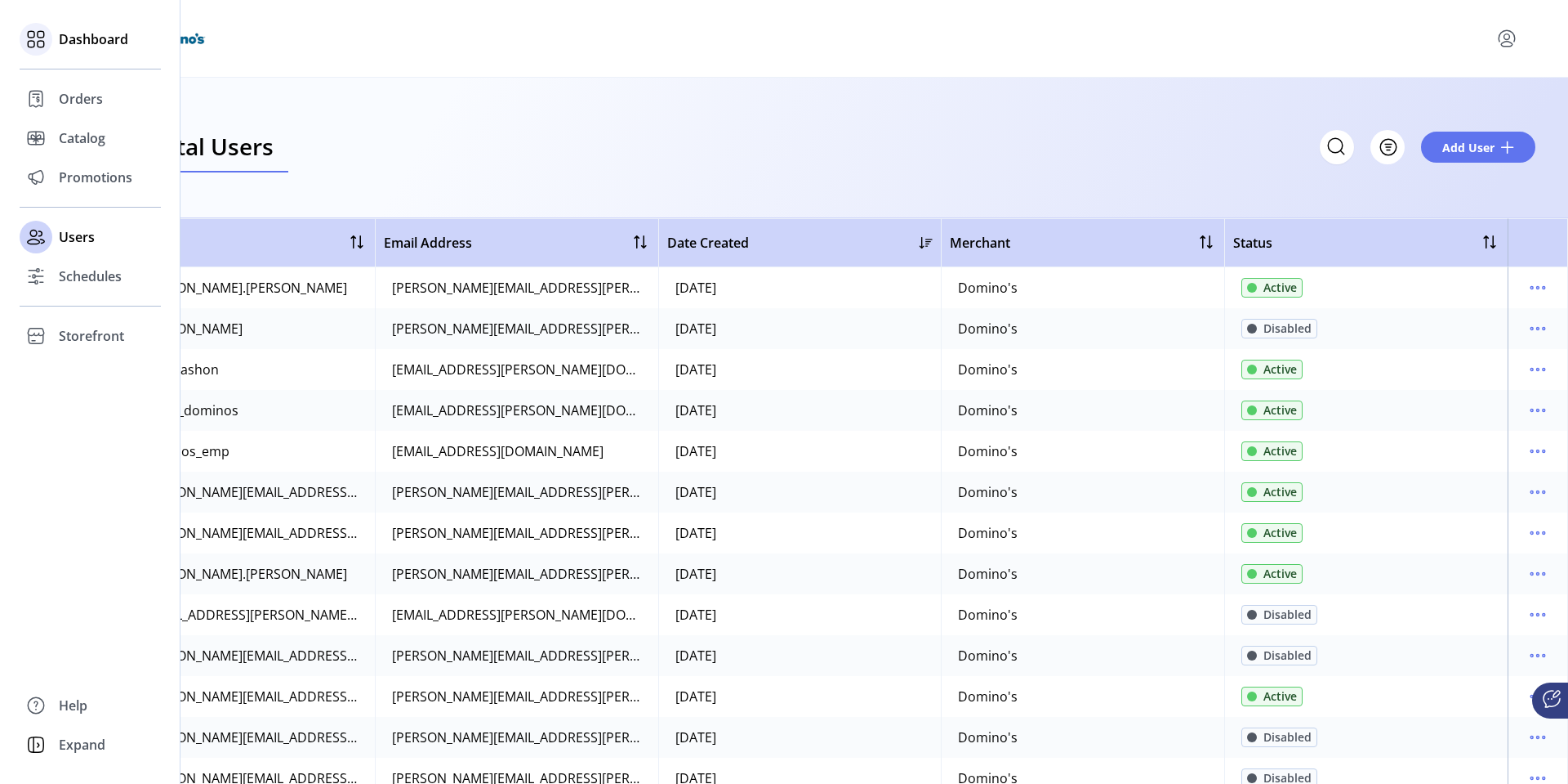
click at [117, 34] on span "Dashboard" at bounding box center [93, 39] width 70 height 19
